Goal: Task Accomplishment & Management: Use online tool/utility

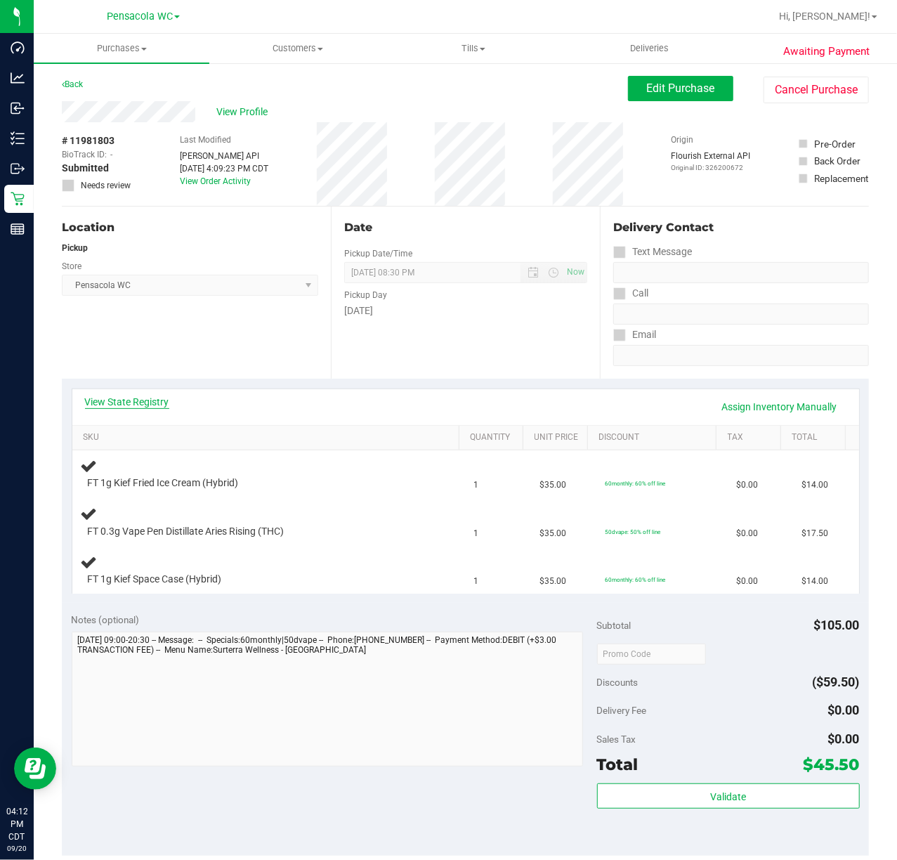
click at [131, 395] on link "View State Registry" at bounding box center [127, 402] width 84 height 14
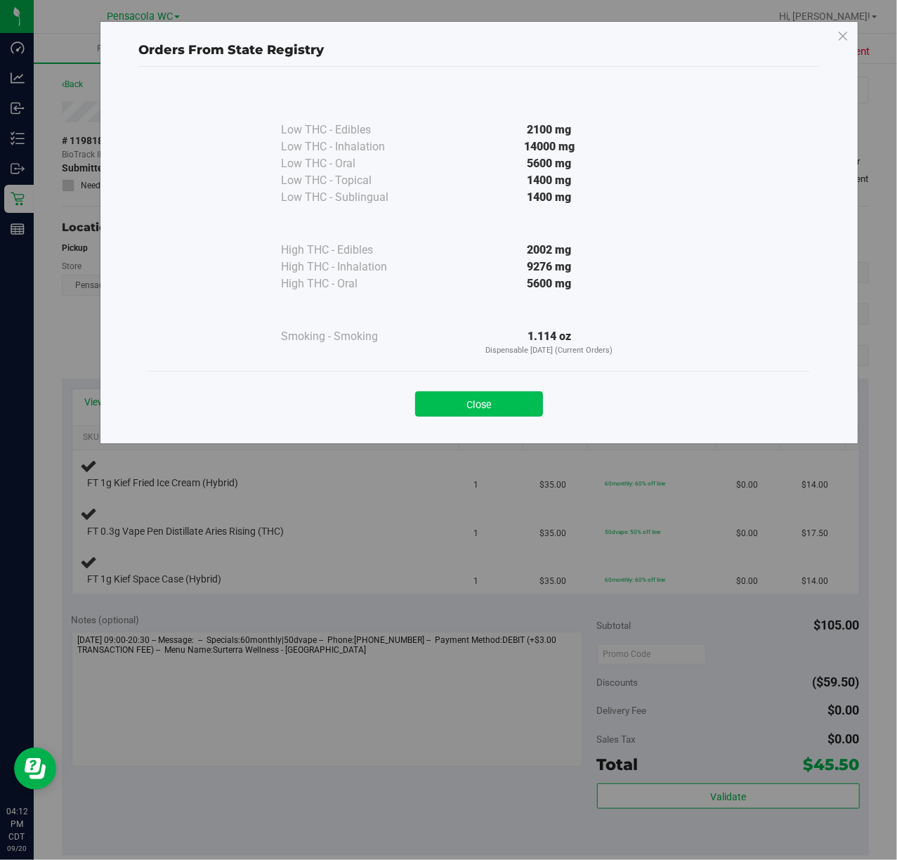
click at [498, 403] on button "Close" at bounding box center [479, 403] width 128 height 25
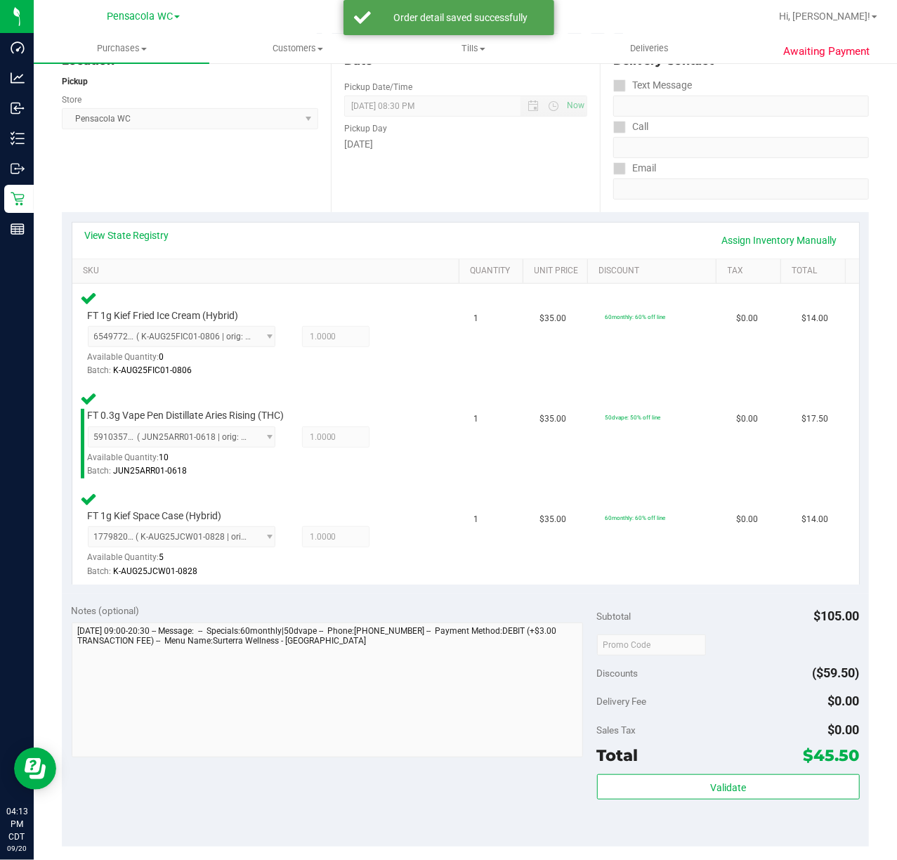
scroll to position [175, 0]
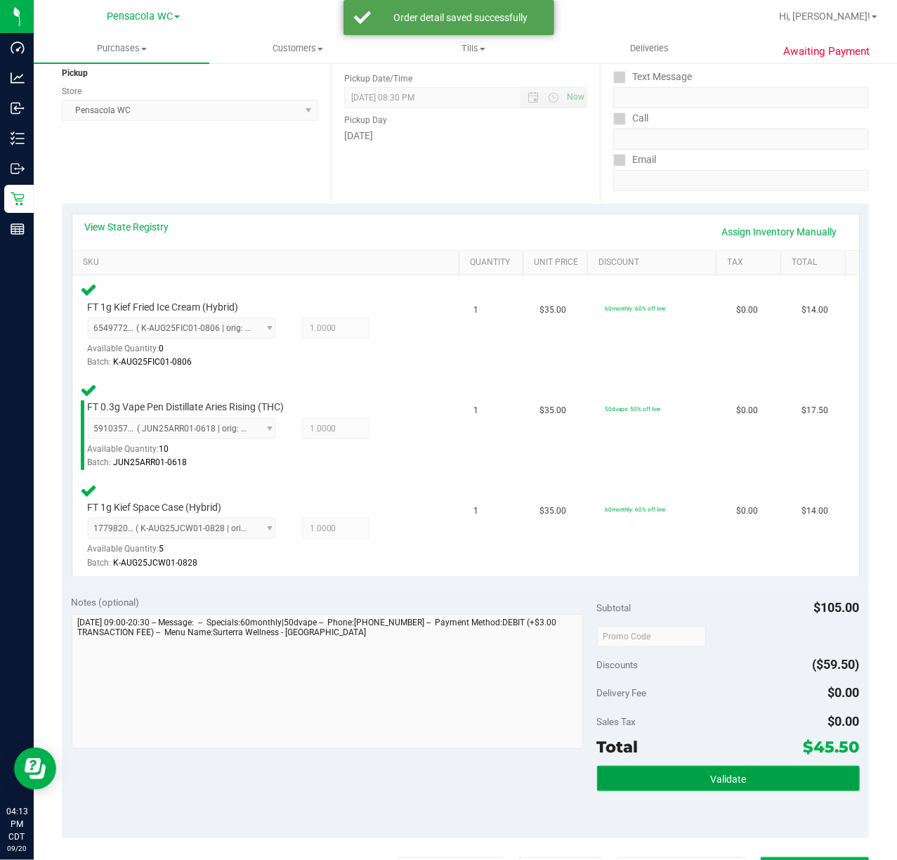
click at [742, 773] on button "Validate" at bounding box center [728, 778] width 263 height 25
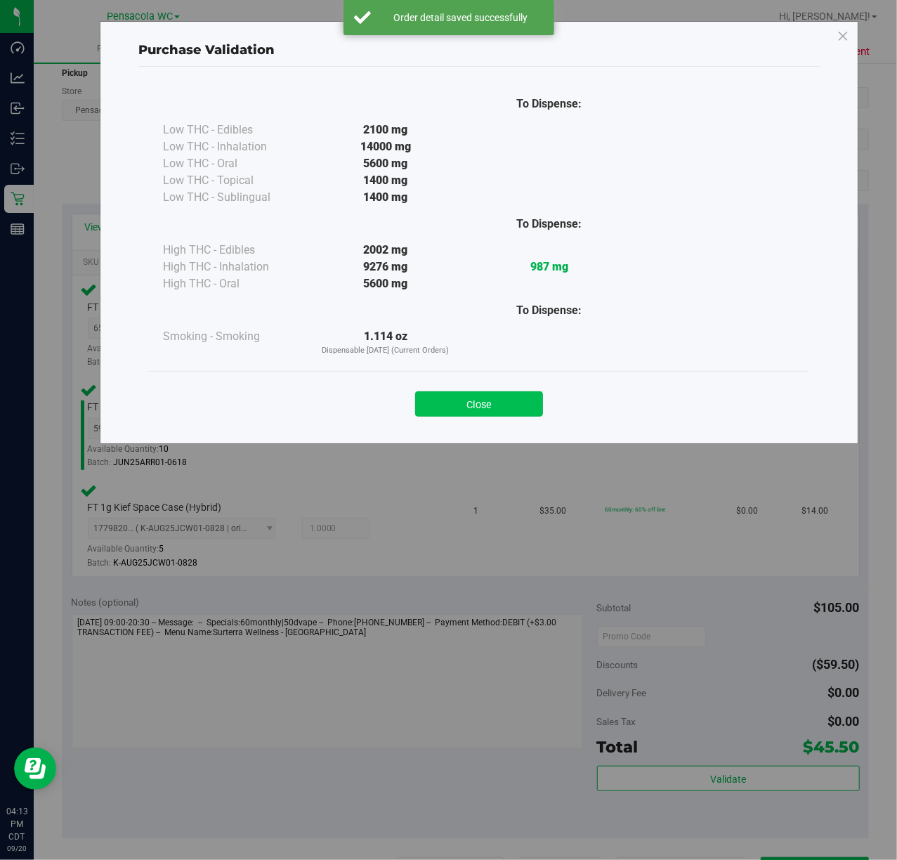
click at [506, 411] on button "Close" at bounding box center [479, 403] width 128 height 25
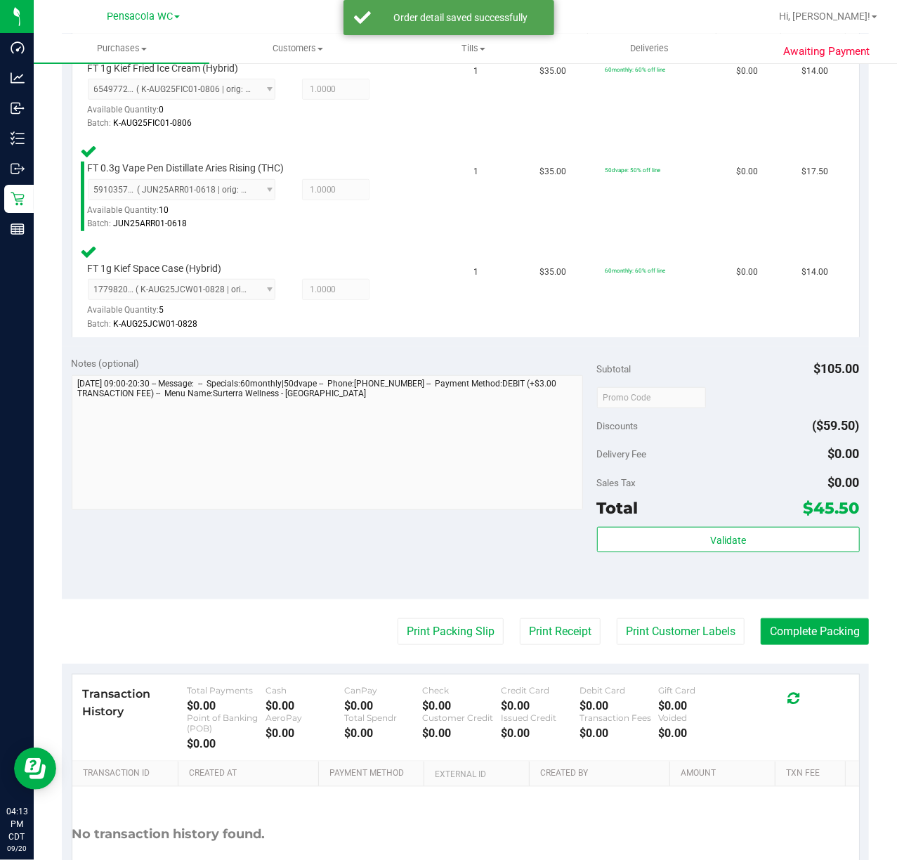
scroll to position [469, 0]
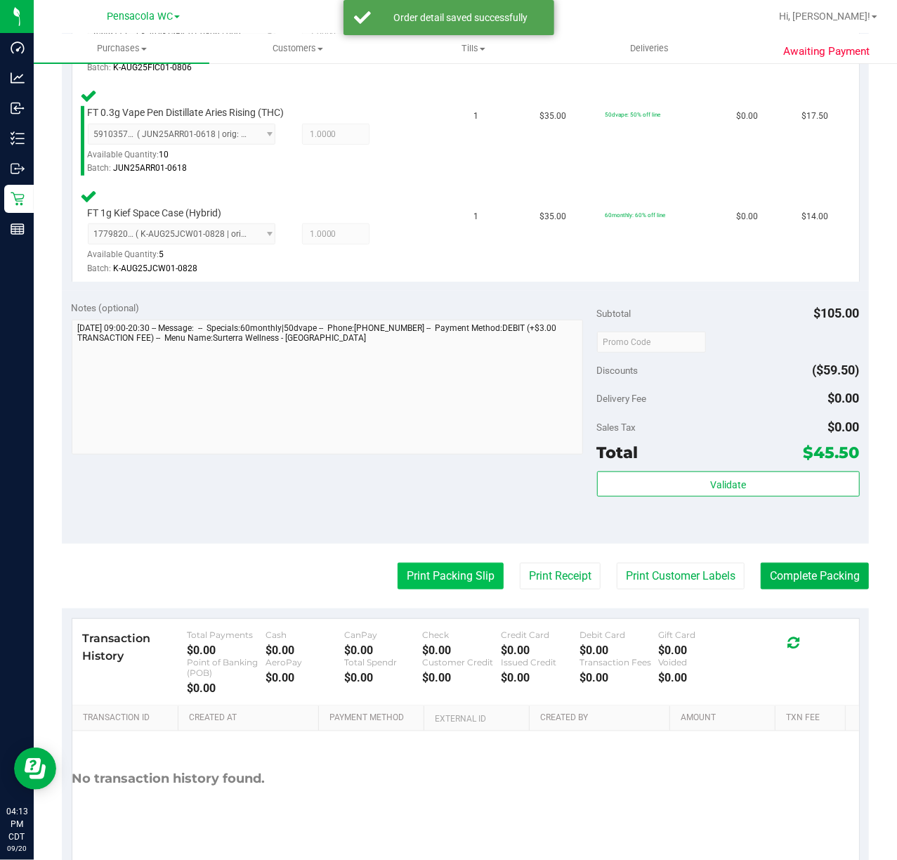
click at [456, 577] on button "Print Packing Slip" at bounding box center [451, 576] width 106 height 27
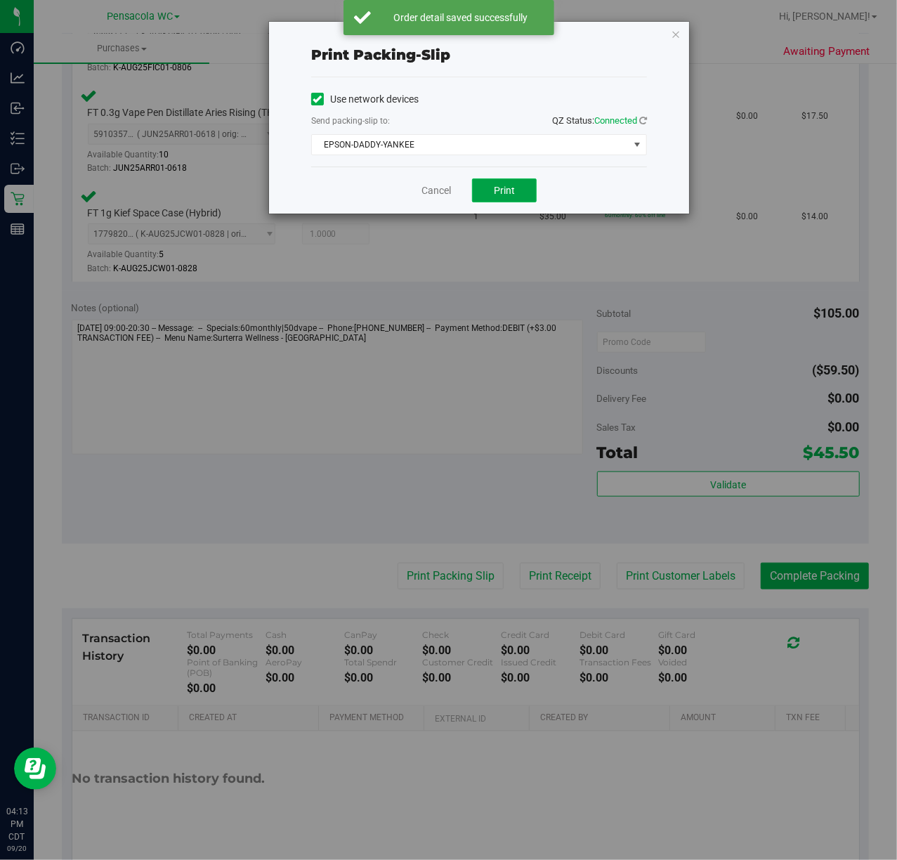
click at [512, 189] on span "Print" at bounding box center [504, 190] width 21 height 11
click at [445, 186] on link "Cancel" at bounding box center [436, 190] width 30 height 15
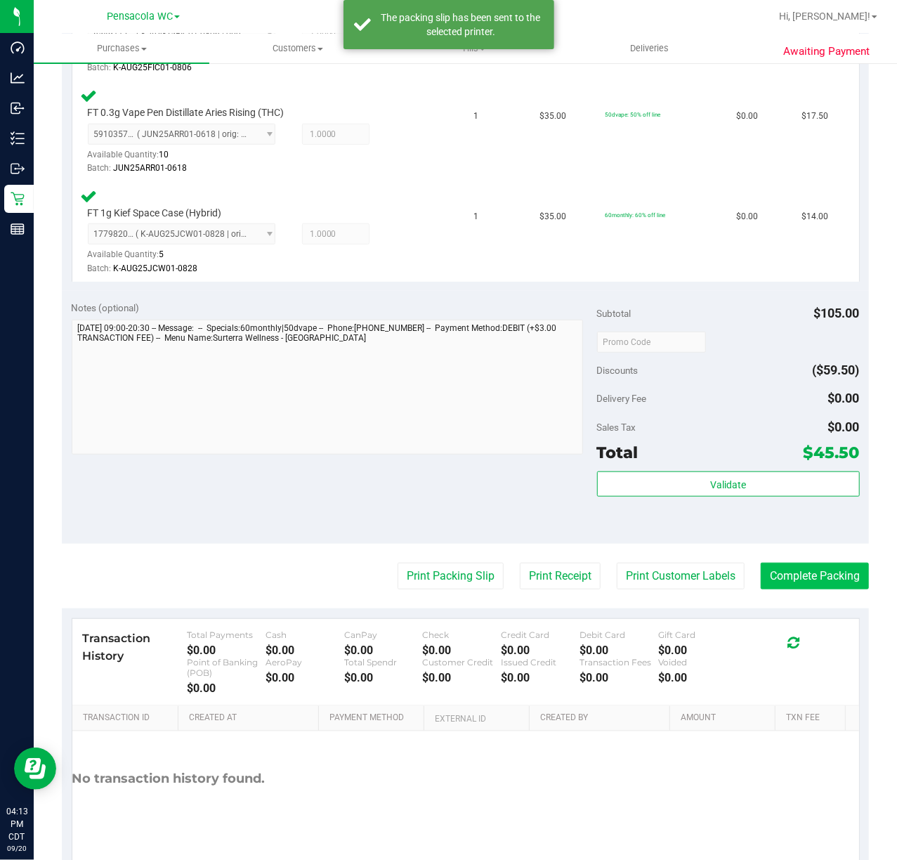
click at [805, 572] on button "Complete Packing" at bounding box center [815, 576] width 108 height 27
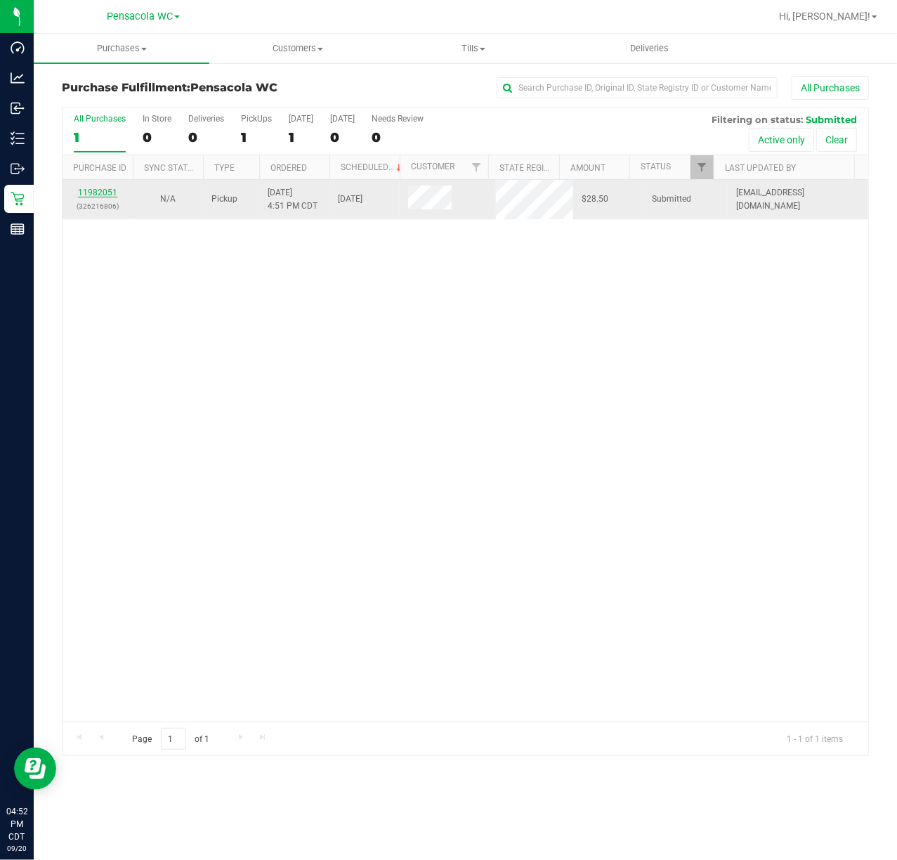
click at [97, 192] on link "11982051" at bounding box center [97, 193] width 39 height 10
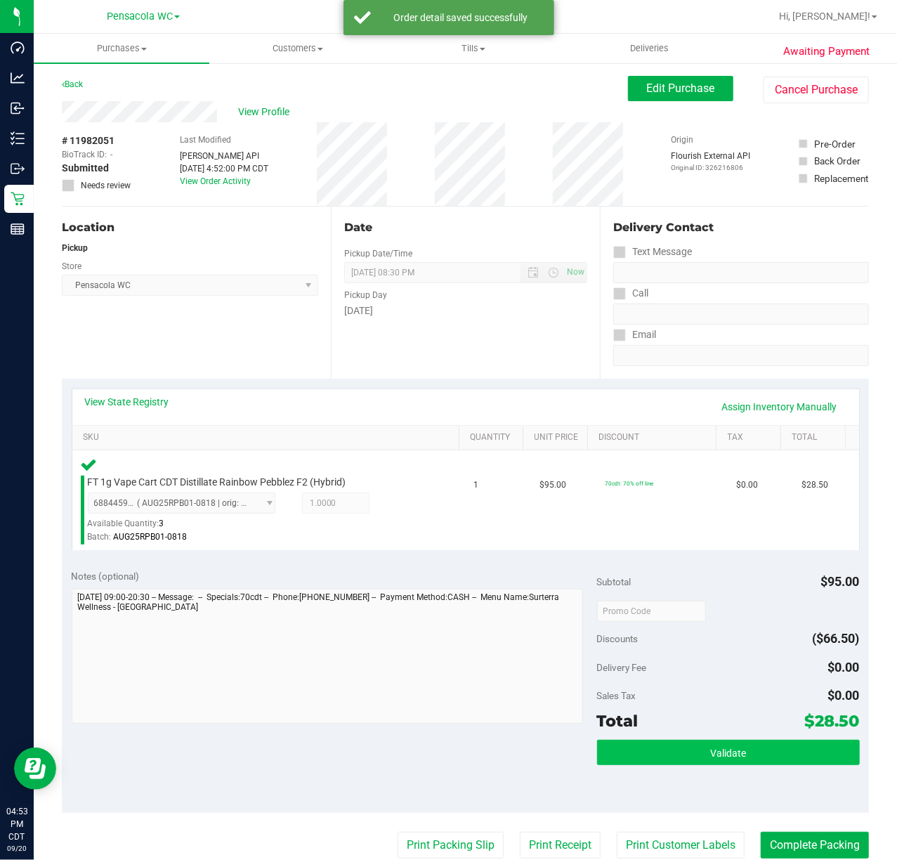
click at [761, 745] on button "Validate" at bounding box center [728, 752] width 263 height 25
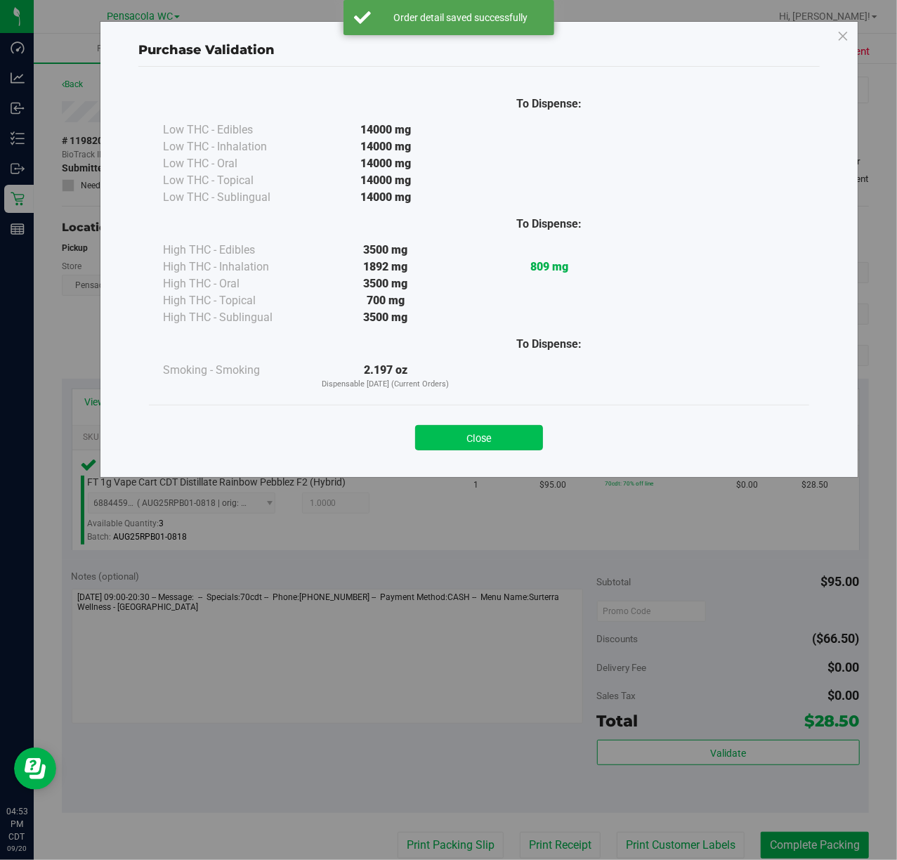
click at [513, 450] on button "Close" at bounding box center [479, 437] width 128 height 25
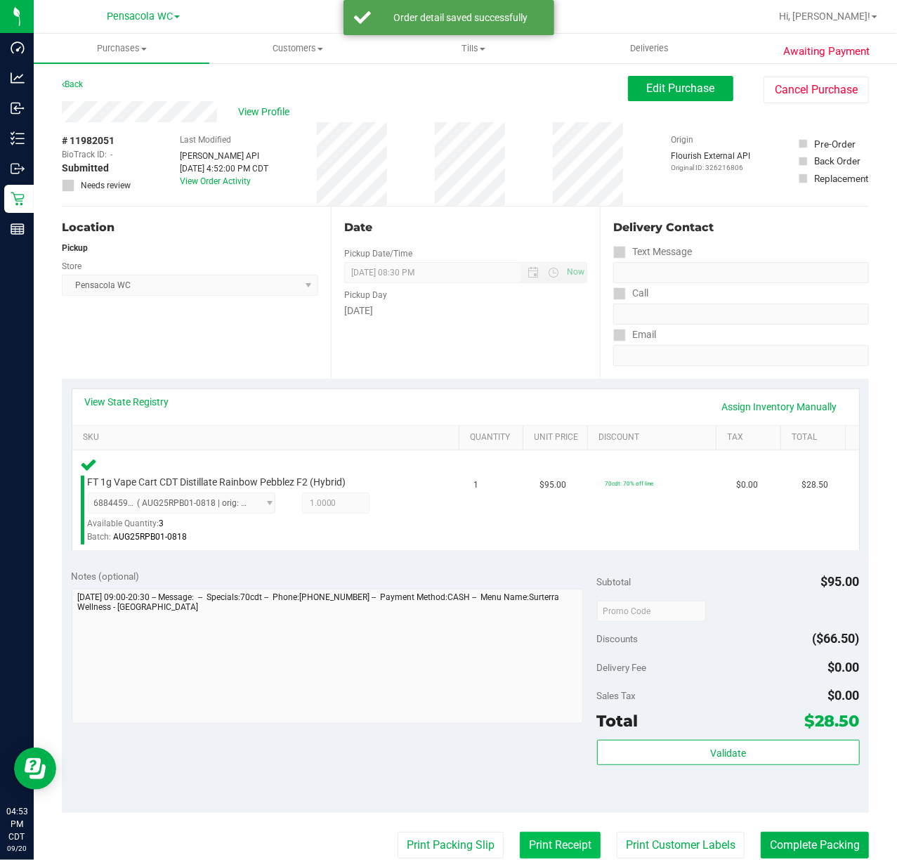
click at [520, 833] on button "Print Receipt" at bounding box center [560, 845] width 81 height 27
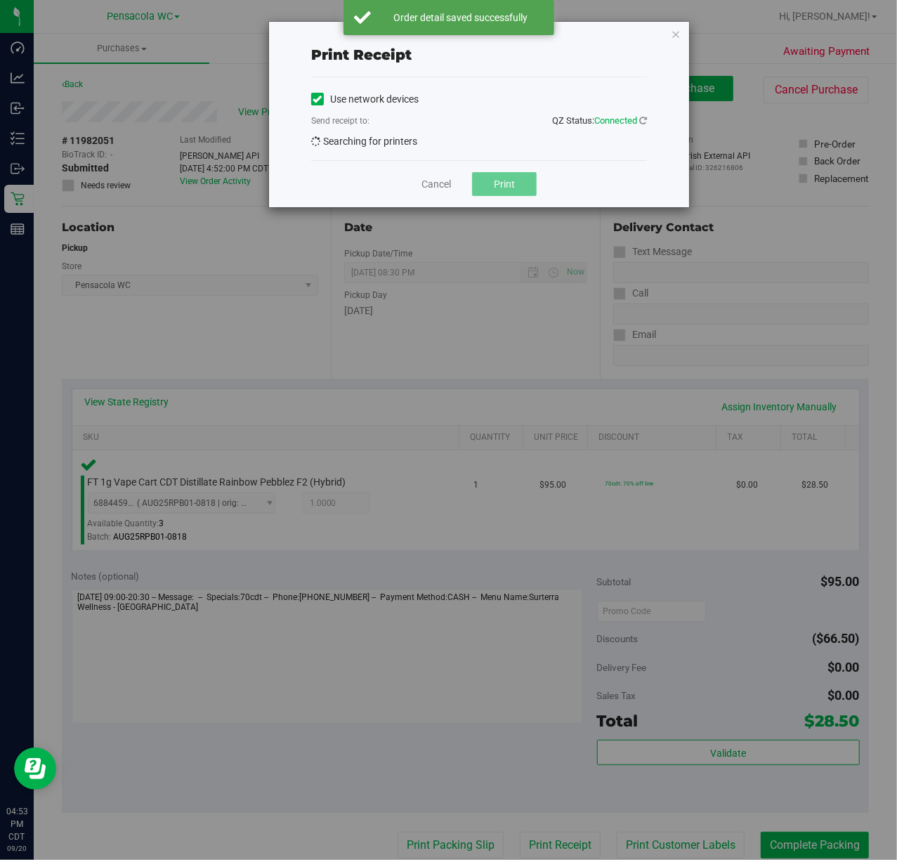
click at [469, 819] on div "Print receipt Use network devices Send receipt to: QZ Status: Connected Searchi…" at bounding box center [454, 430] width 908 height 860
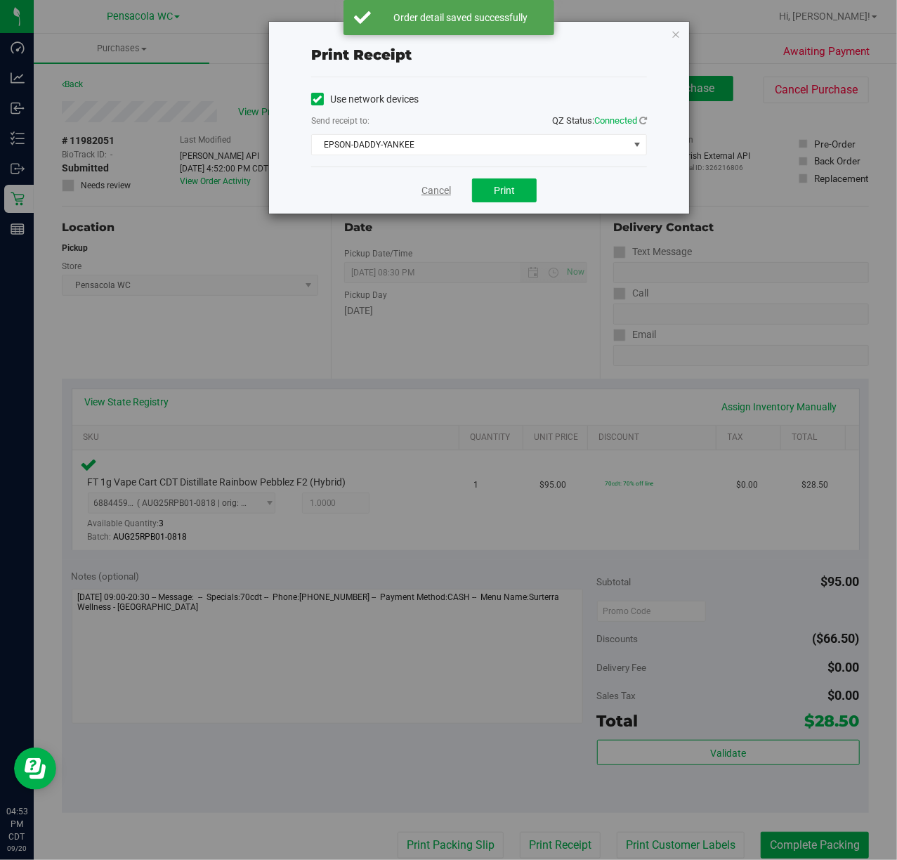
click at [429, 192] on link "Cancel" at bounding box center [436, 190] width 30 height 15
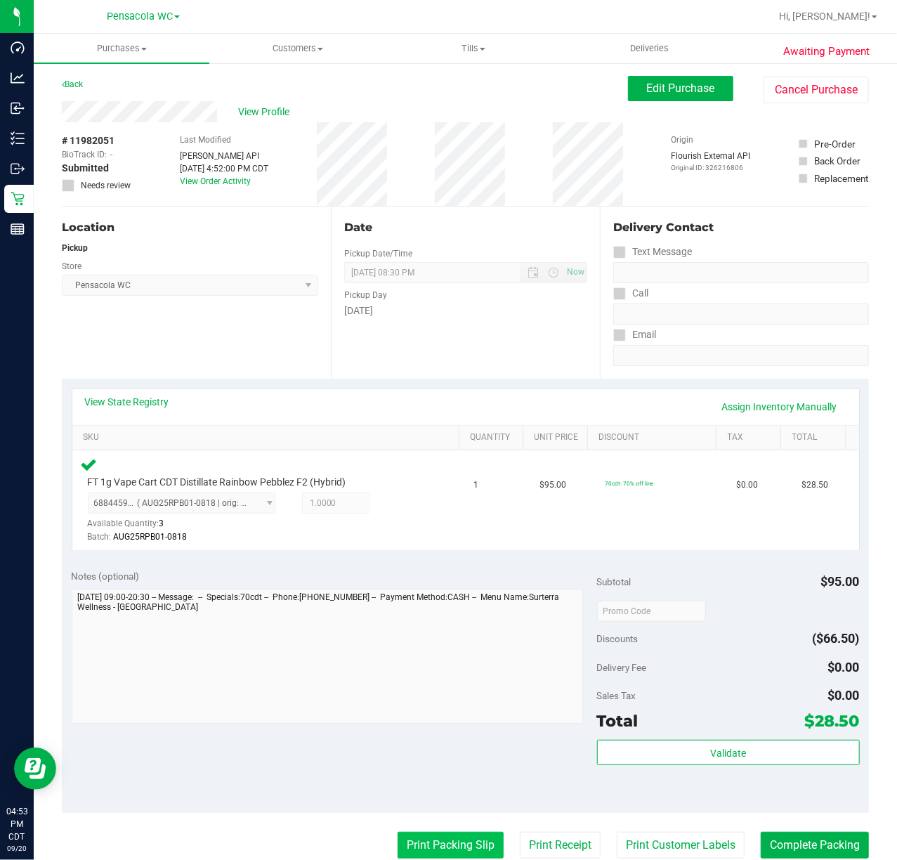
click at [425, 835] on button "Print Packing Slip" at bounding box center [451, 845] width 106 height 27
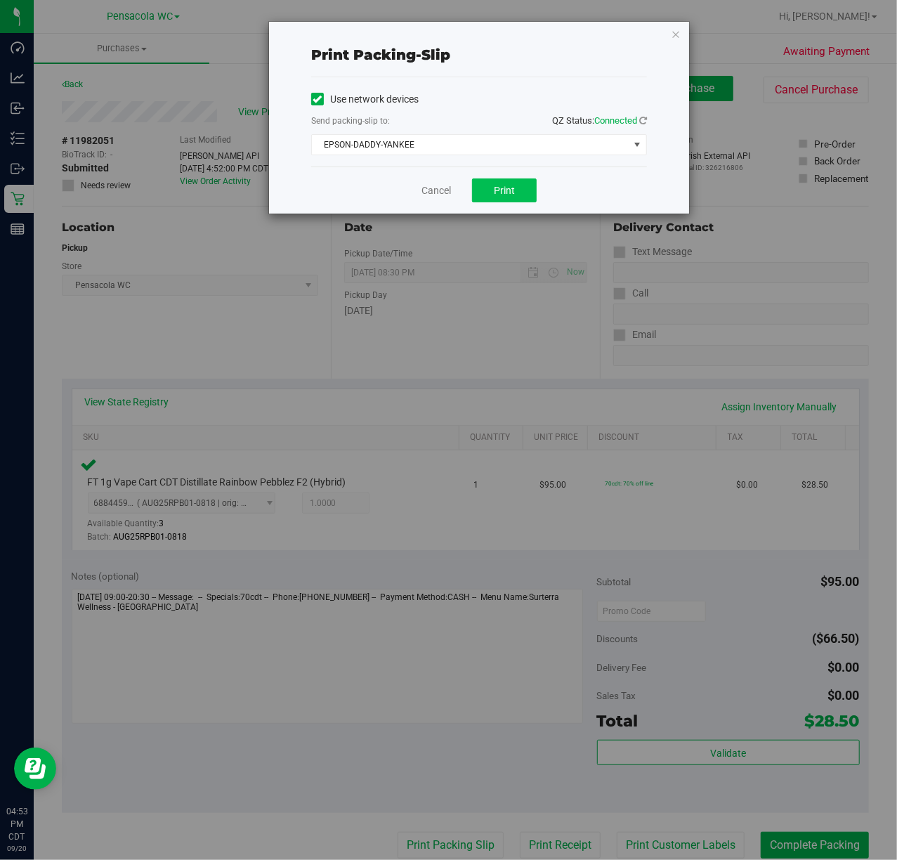
click at [504, 194] on span "Print" at bounding box center [504, 190] width 21 height 11
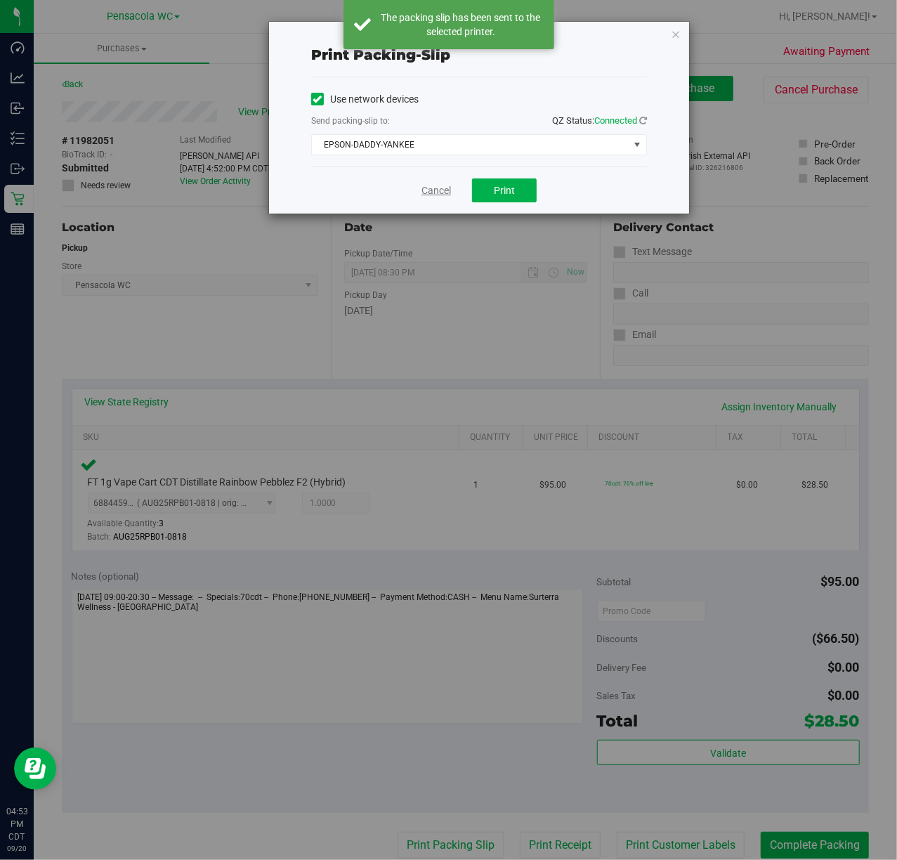
click at [434, 184] on link "Cancel" at bounding box center [436, 190] width 30 height 15
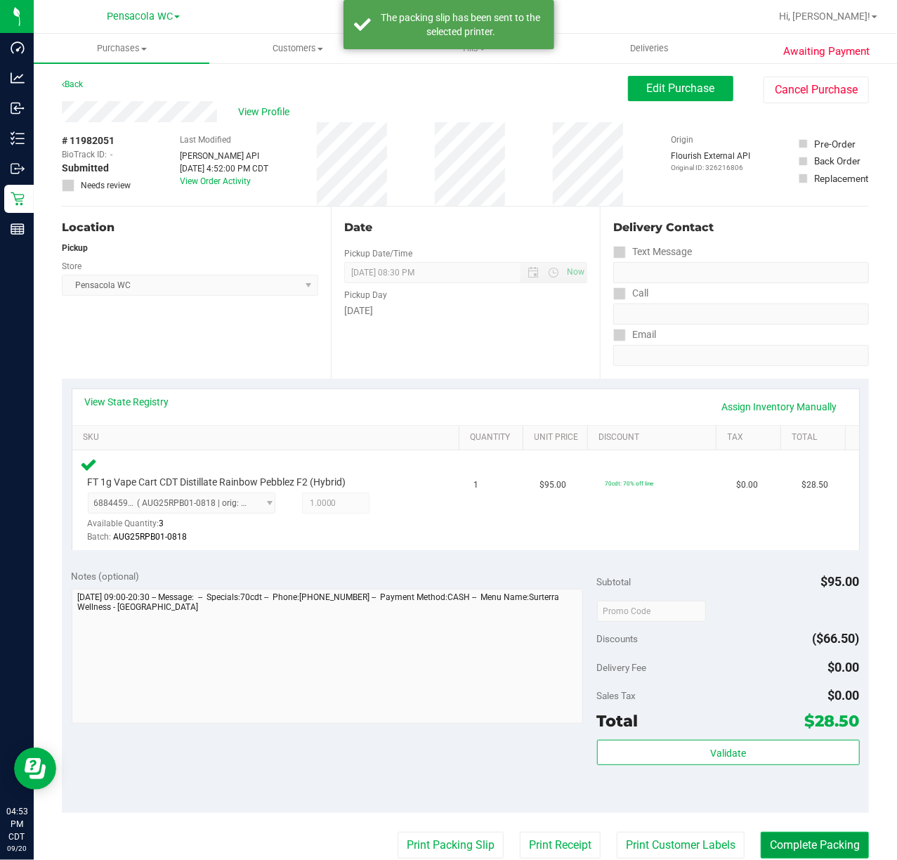
click at [823, 846] on button "Complete Packing" at bounding box center [815, 845] width 108 height 27
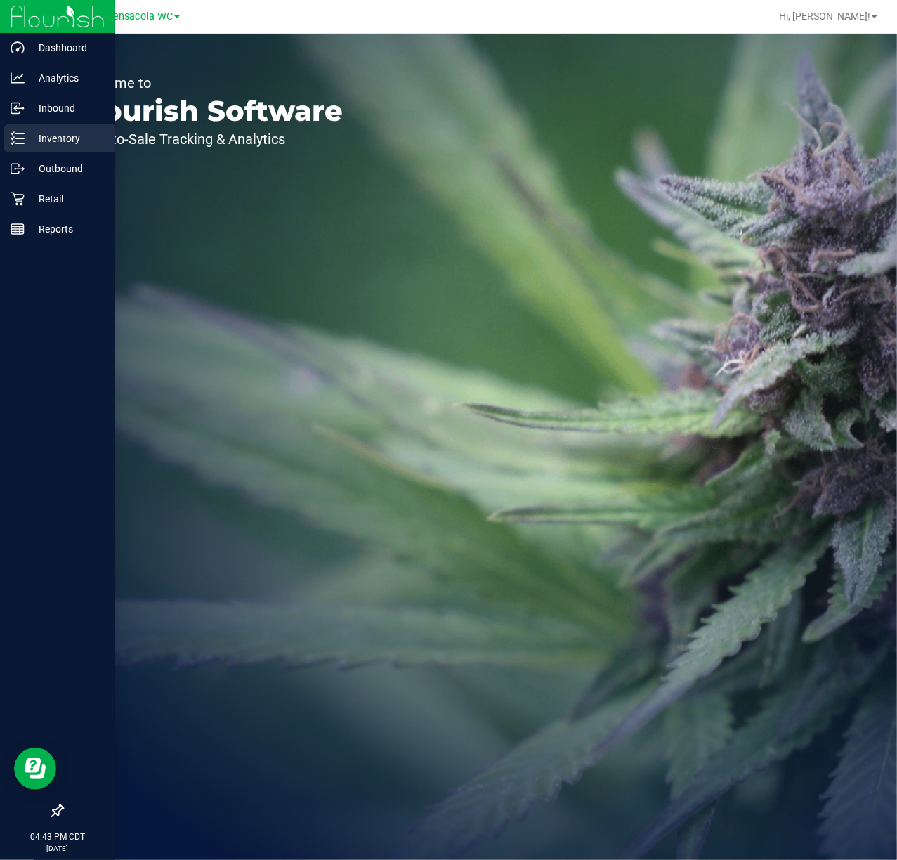
click at [34, 133] on p "Inventory" at bounding box center [67, 138] width 84 height 17
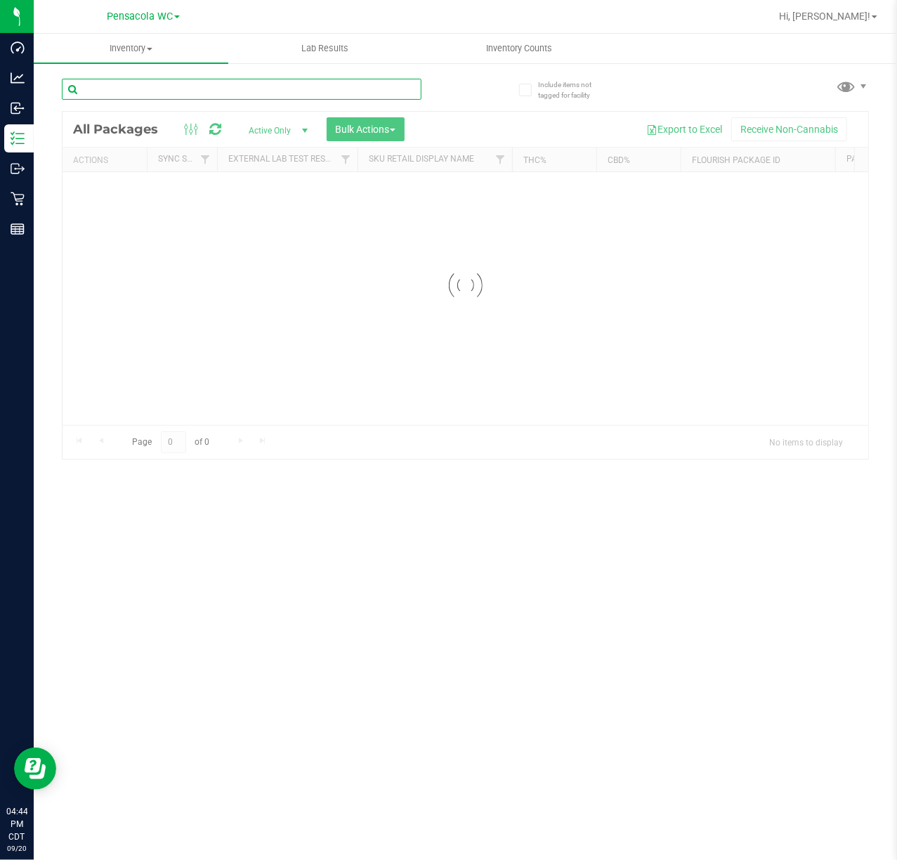
click at [172, 88] on input "text" at bounding box center [242, 89] width 360 height 21
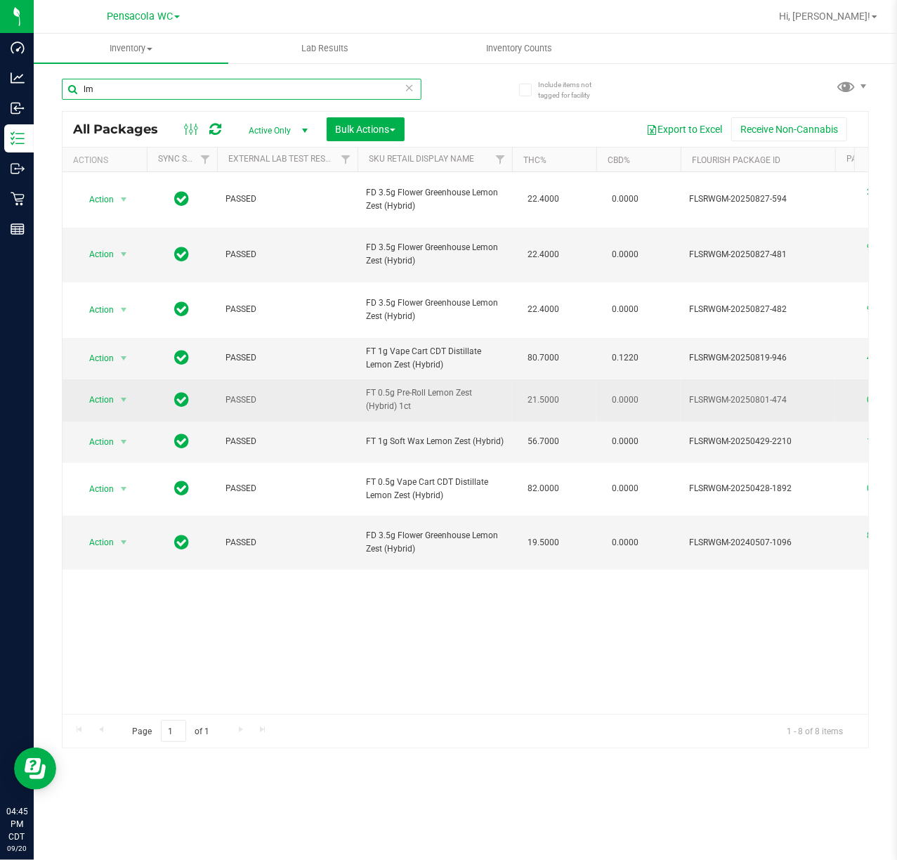
type input "l"
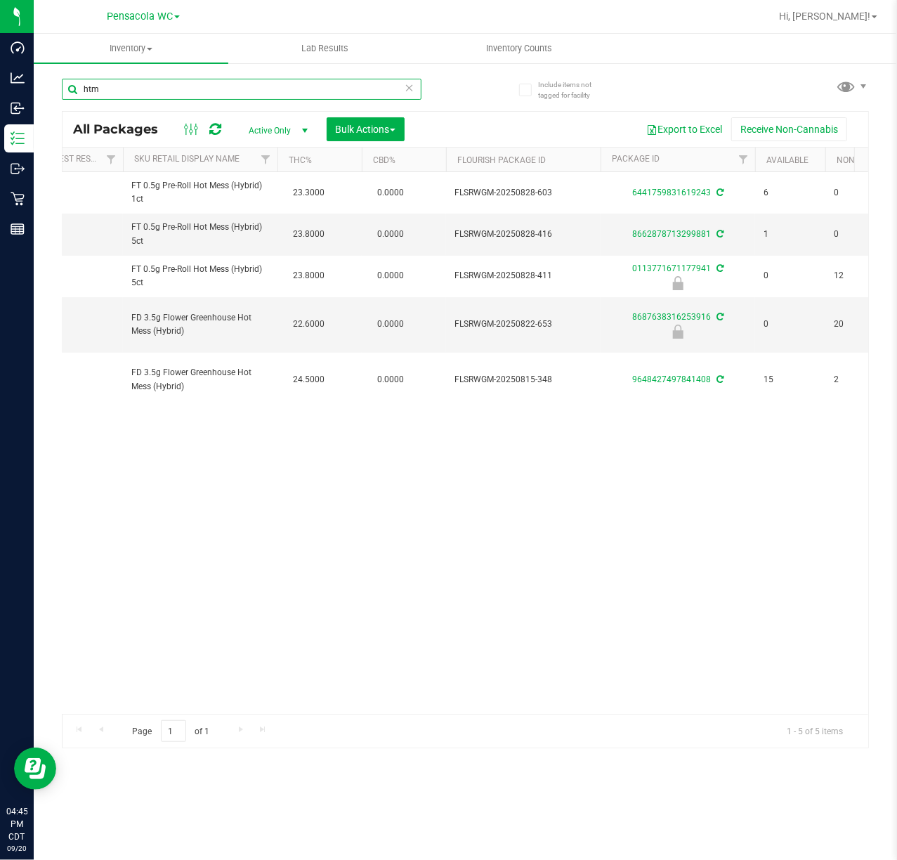
scroll to position [0, 237]
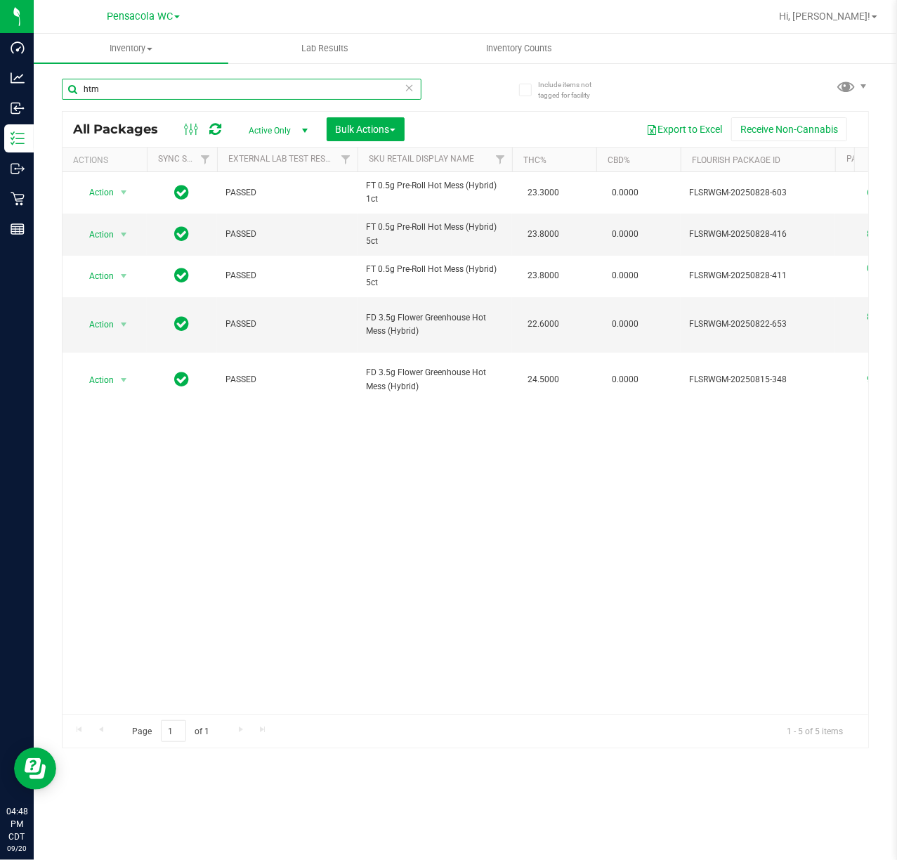
type input "htm"
